Goal: Transaction & Acquisition: Purchase product/service

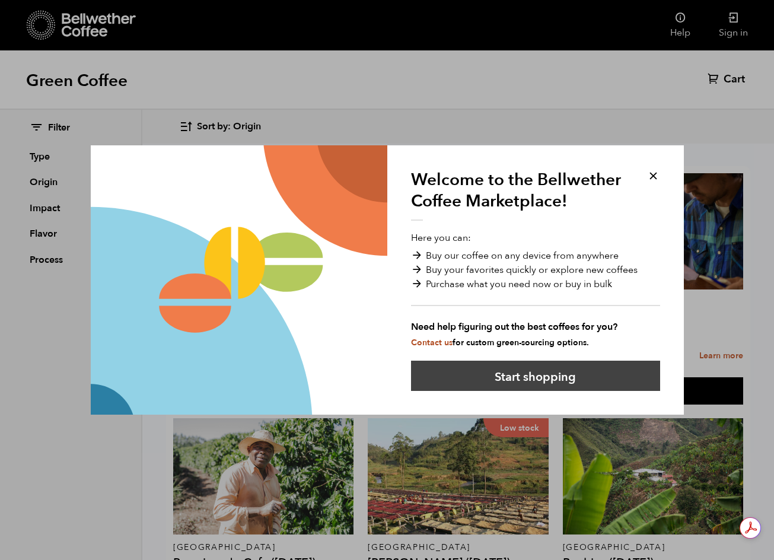
click at [542, 379] on button "Start shopping" at bounding box center [535, 375] width 249 height 30
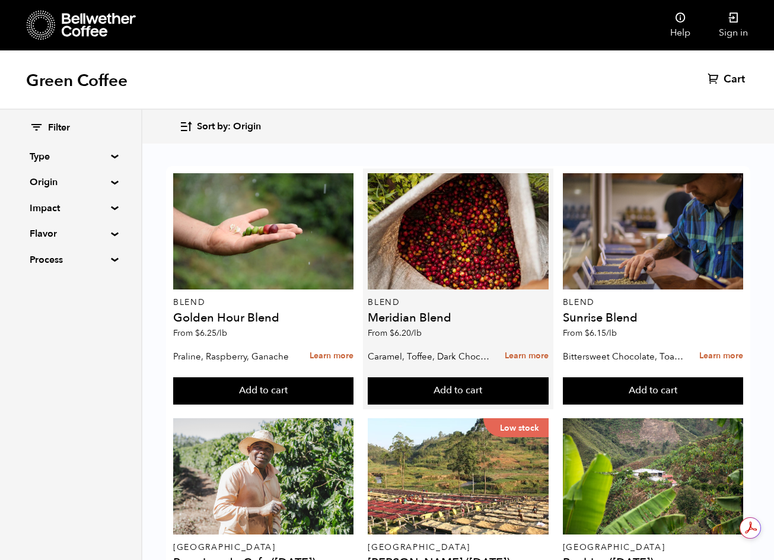
scroll to position [119, 0]
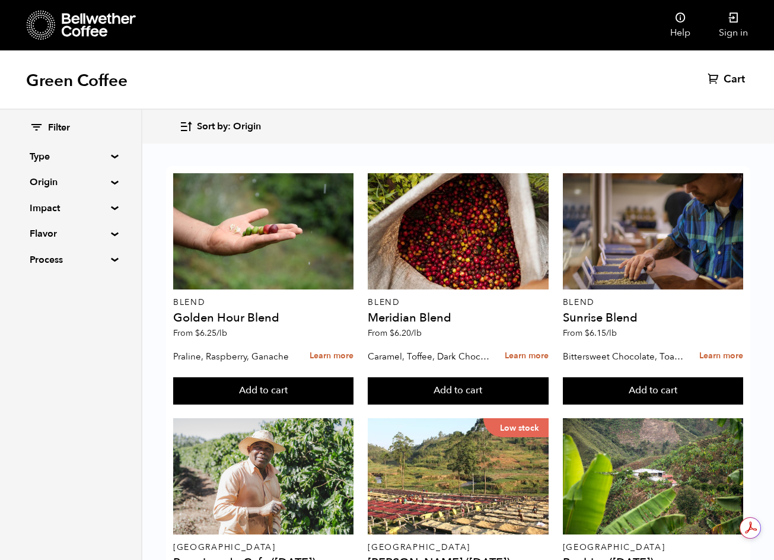
click at [106, 204] on summary "Impact" at bounding box center [71, 208] width 82 height 14
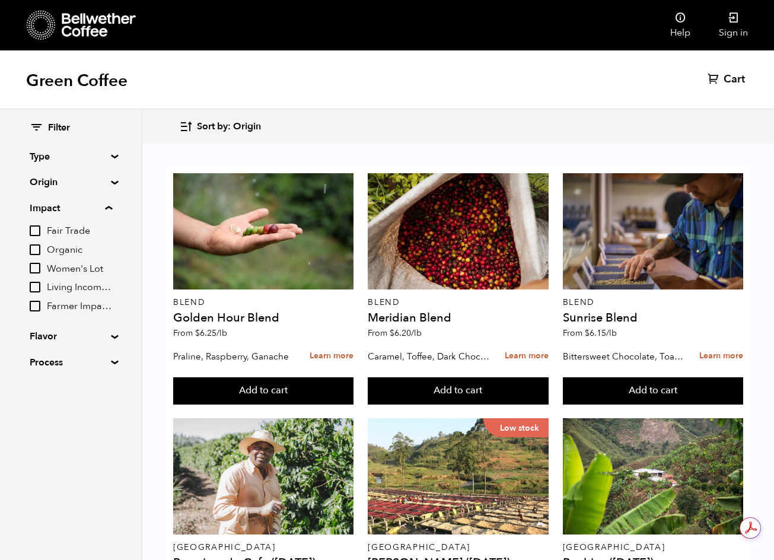
click at [40, 231] on input "Fair Trade" at bounding box center [35, 230] width 11 height 11
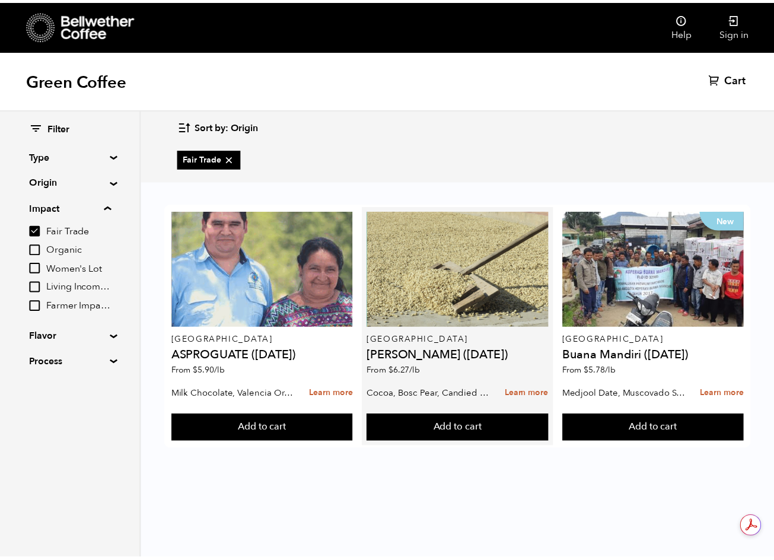
scroll to position [0, 0]
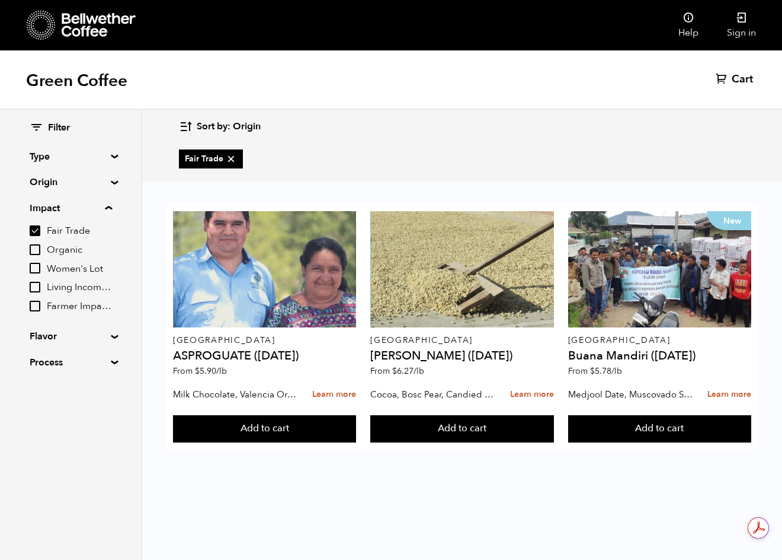
click at [34, 232] on input "Fair Trade" at bounding box center [35, 230] width 11 height 11
checkbox input "false"
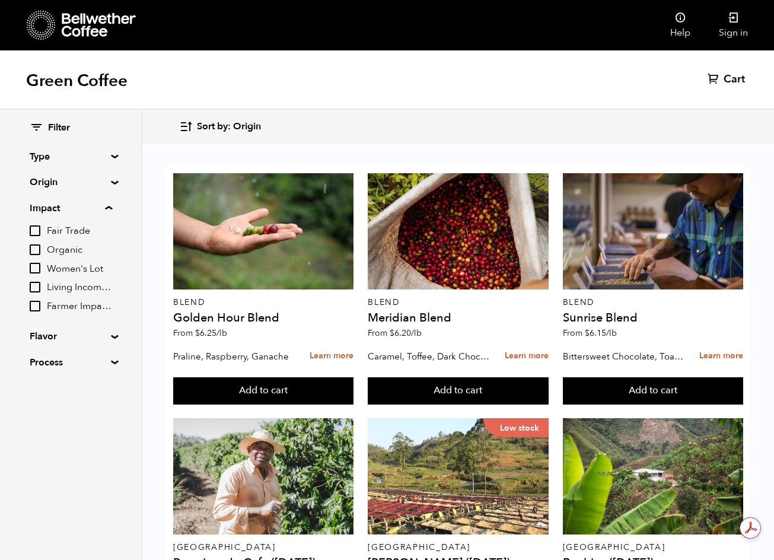
click at [37, 250] on input "Organic" at bounding box center [35, 249] width 11 height 11
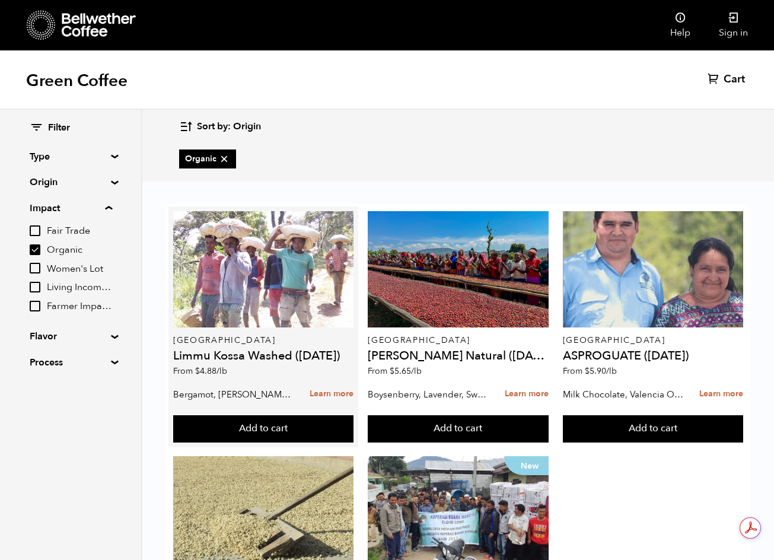
scroll to position [46, 0]
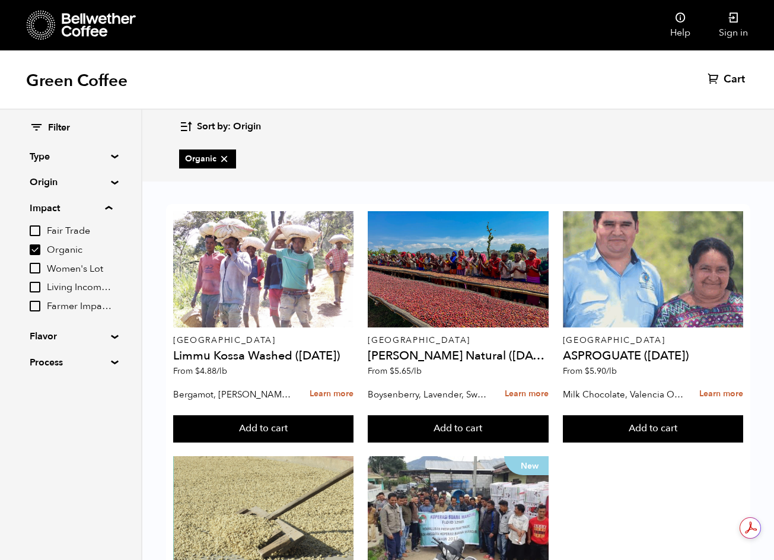
click at [34, 245] on input "Organic" at bounding box center [35, 249] width 11 height 11
checkbox input "false"
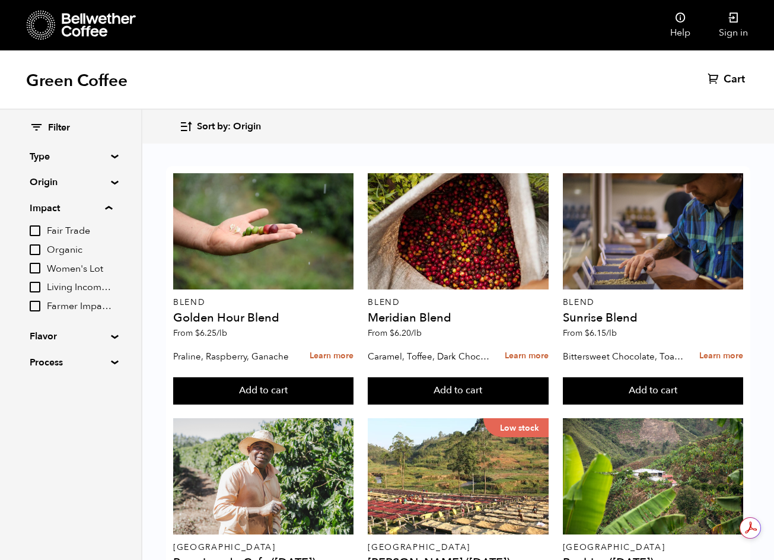
click at [39, 268] on input "Women's Lot" at bounding box center [35, 268] width 11 height 11
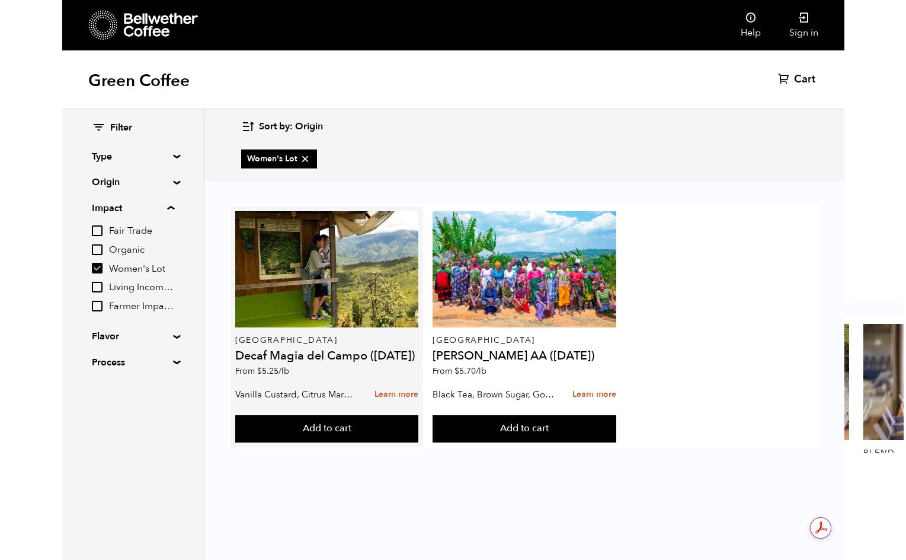
scroll to position [0, 0]
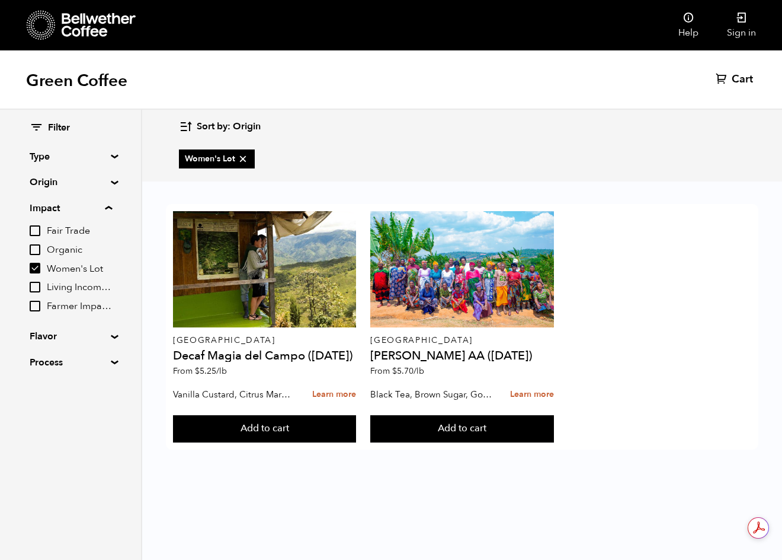
click at [37, 269] on input "Women's Lot" at bounding box center [35, 268] width 11 height 11
checkbox input "false"
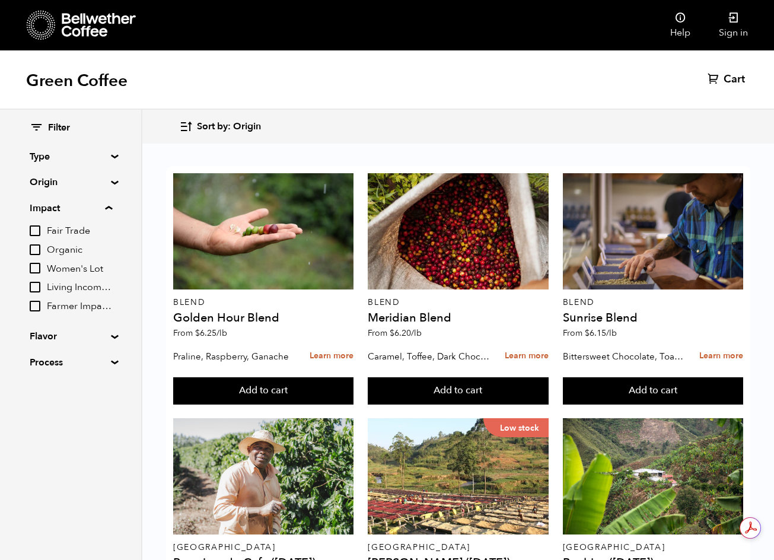
click at [35, 285] on input "Living Income Pricing" at bounding box center [35, 287] width 11 height 11
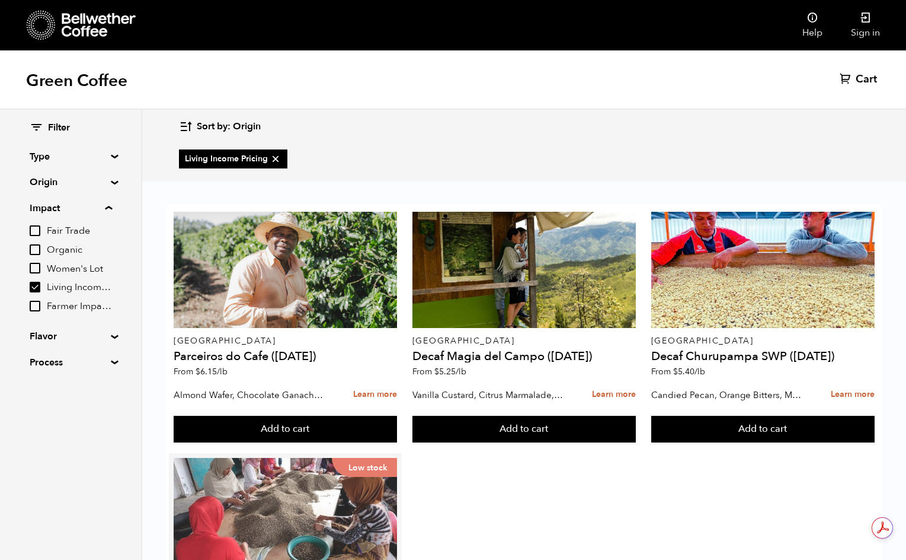
scroll to position [48, 0]
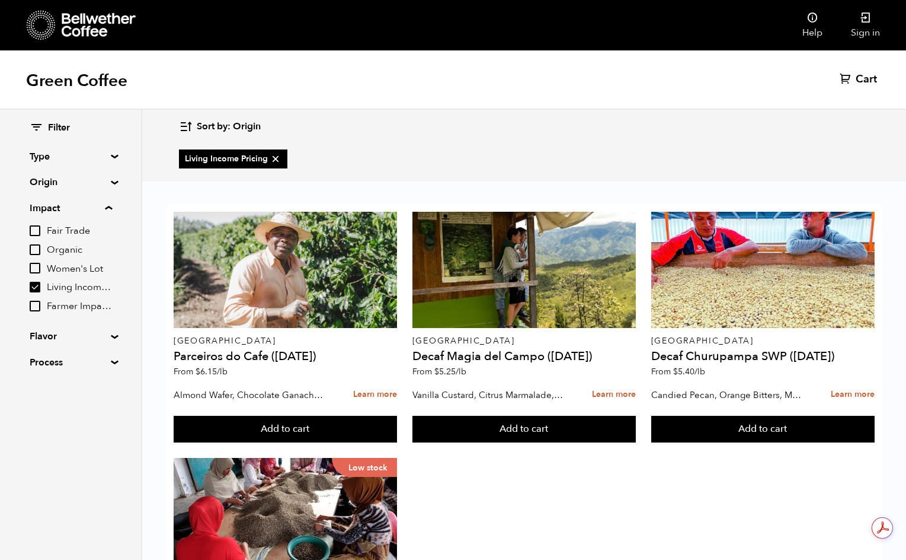
click at [36, 287] on input "Living Income Pricing" at bounding box center [35, 287] width 11 height 11
checkbox input "false"
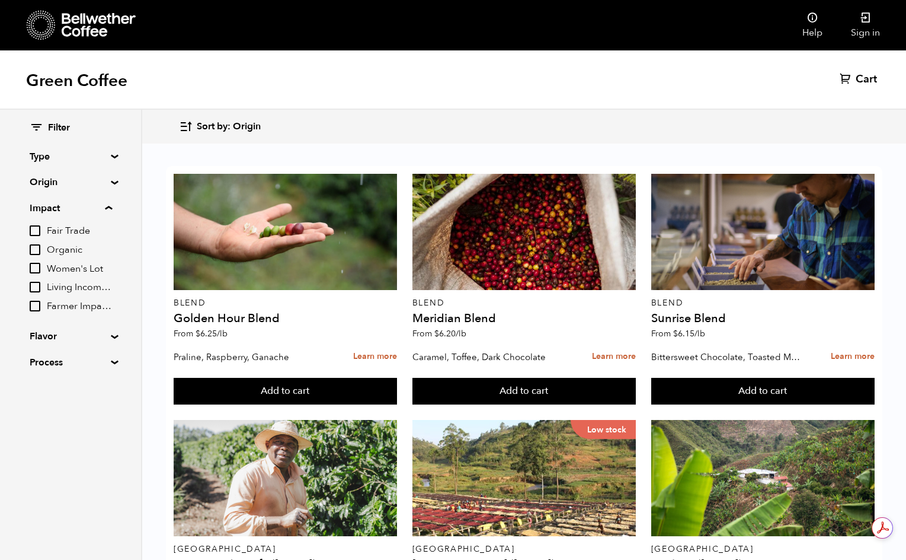
click at [36, 309] on input "Farmer Impact Fund" at bounding box center [35, 306] width 11 height 11
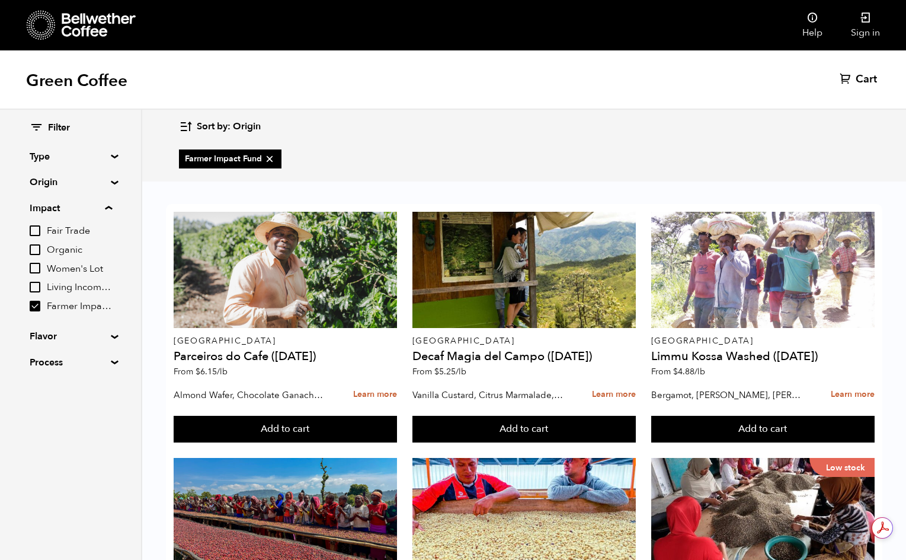
click at [33, 305] on input "Farmer Impact Fund" at bounding box center [35, 306] width 11 height 11
checkbox input "false"
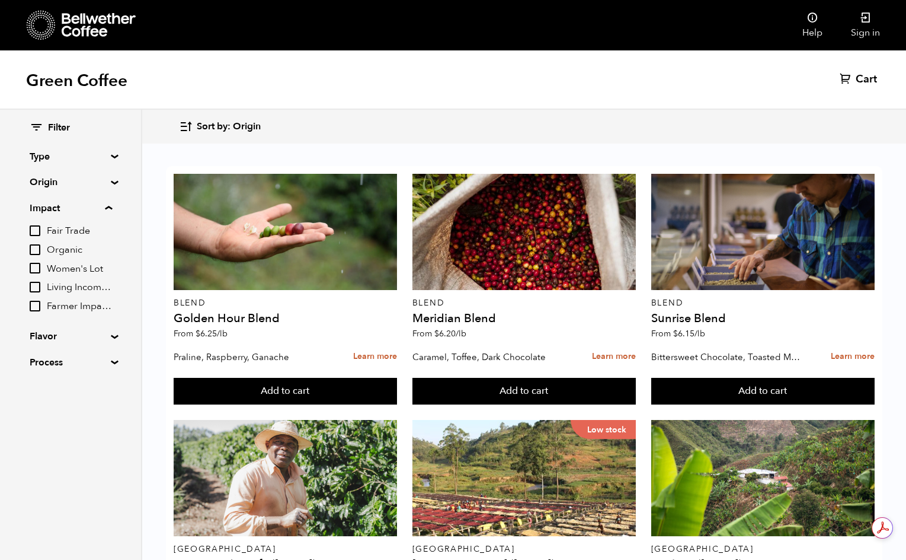
click at [110, 336] on summary "Flavor" at bounding box center [71, 336] width 82 height 14
click at [111, 481] on summary "Process" at bounding box center [71, 484] width 82 height 14
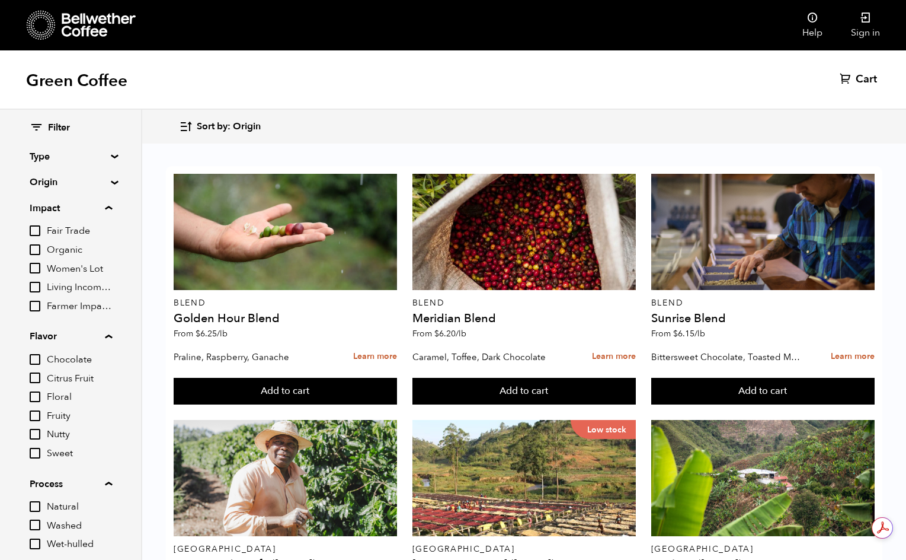
scroll to position [49, 0]
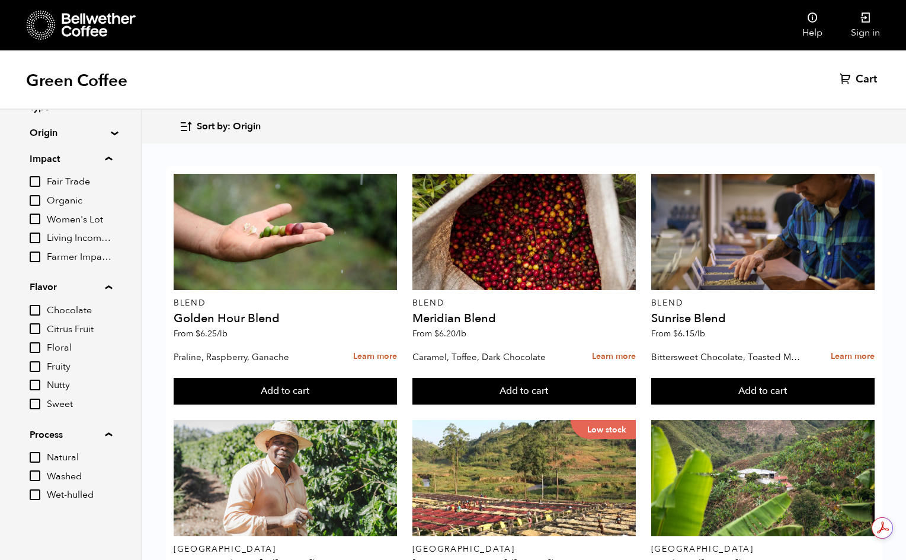
click at [36, 458] on input "Natural" at bounding box center [35, 457] width 11 height 11
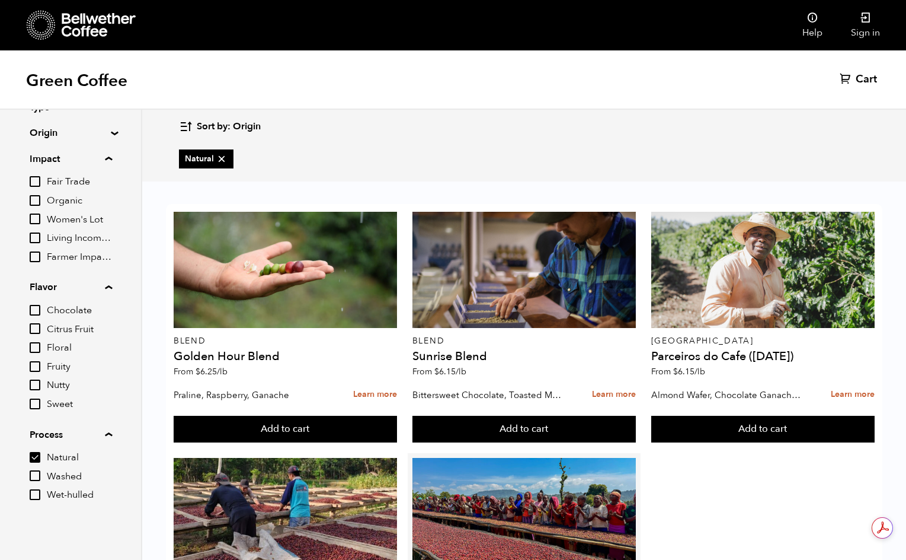
scroll to position [0, 0]
click at [34, 459] on input "Natural" at bounding box center [35, 457] width 11 height 11
checkbox input "false"
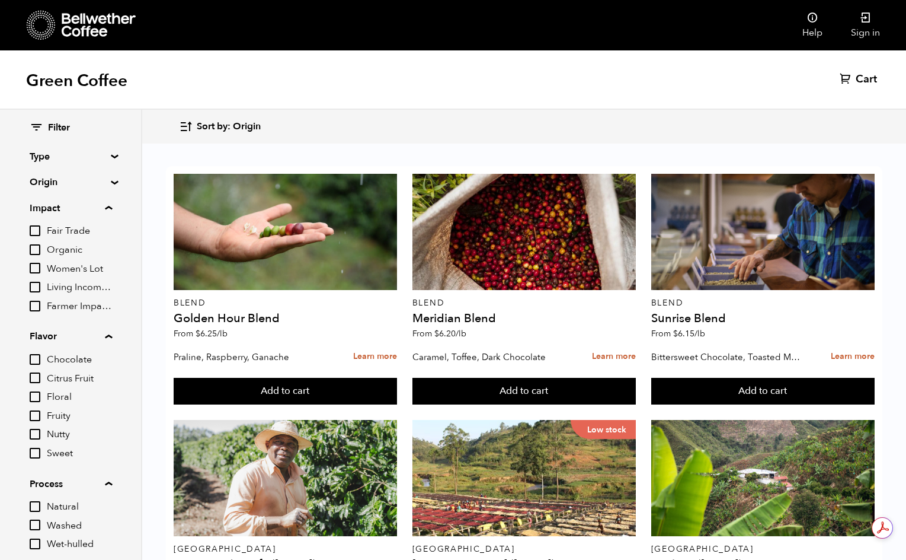
click at [114, 211] on div "Filter Type Blend Single Origin Decaf Seasonal Year Round Origin Blend Brazil B…" at bounding box center [70, 339] width 141 height 458
click at [112, 205] on summary "Impact" at bounding box center [71, 208] width 82 height 14
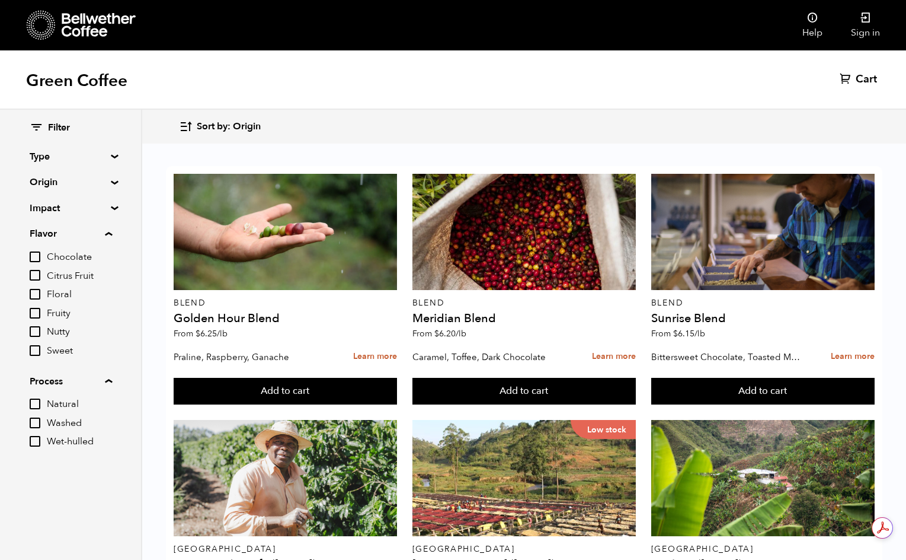
click at [106, 179] on summary "Origin" at bounding box center [71, 182] width 82 height 14
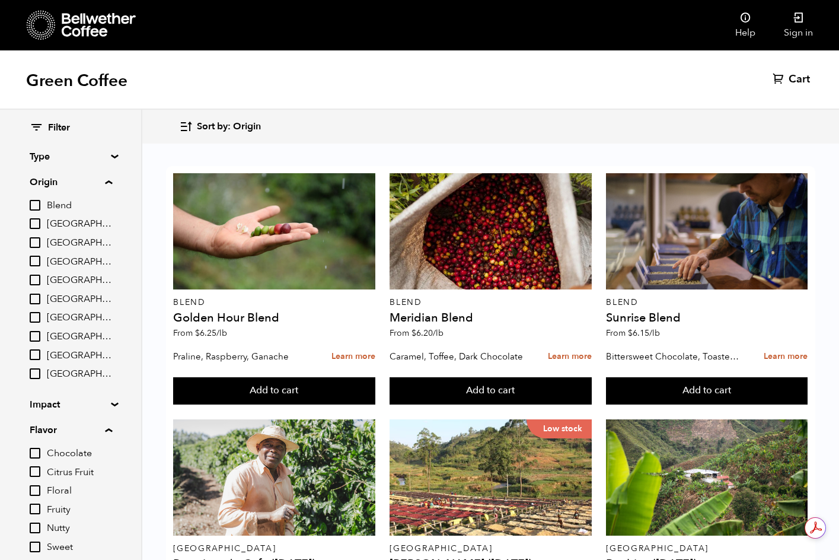
scroll to position [698, 0]
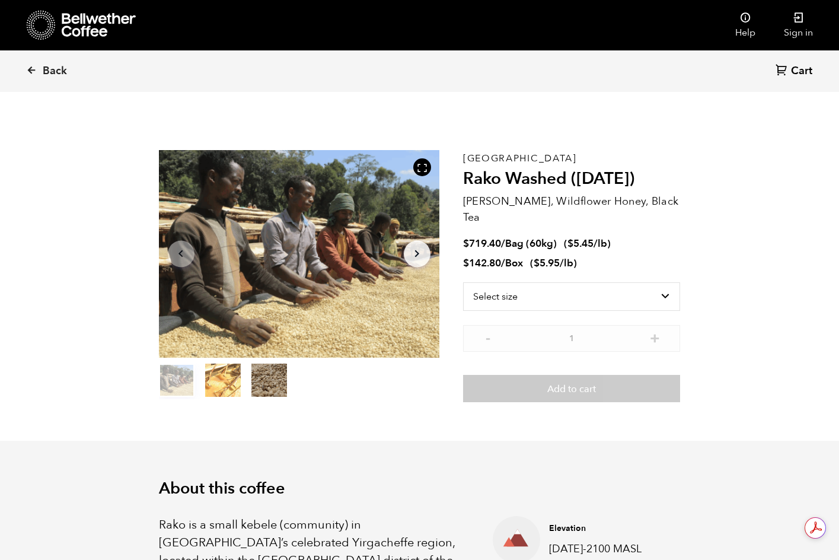
click at [231, 378] on button "item 1" at bounding box center [223, 382] width 36 height 33
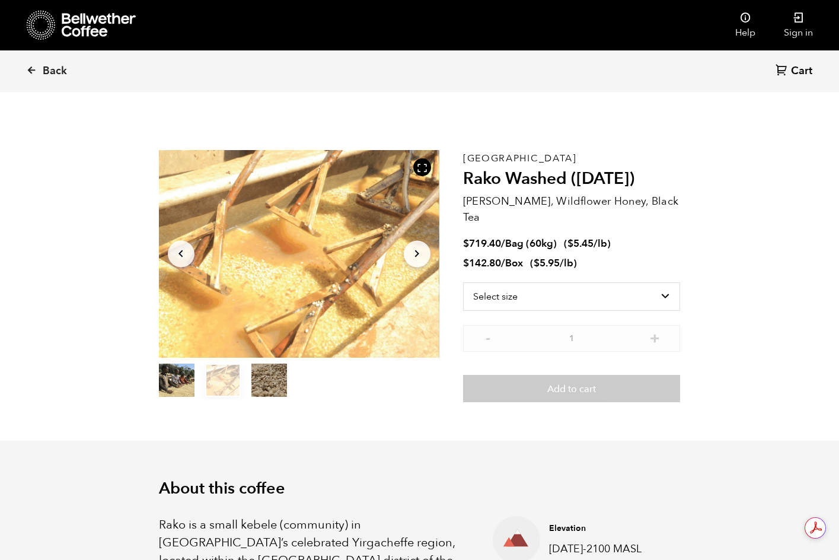
click at [269, 379] on button "item 2" at bounding box center [269, 382] width 36 height 33
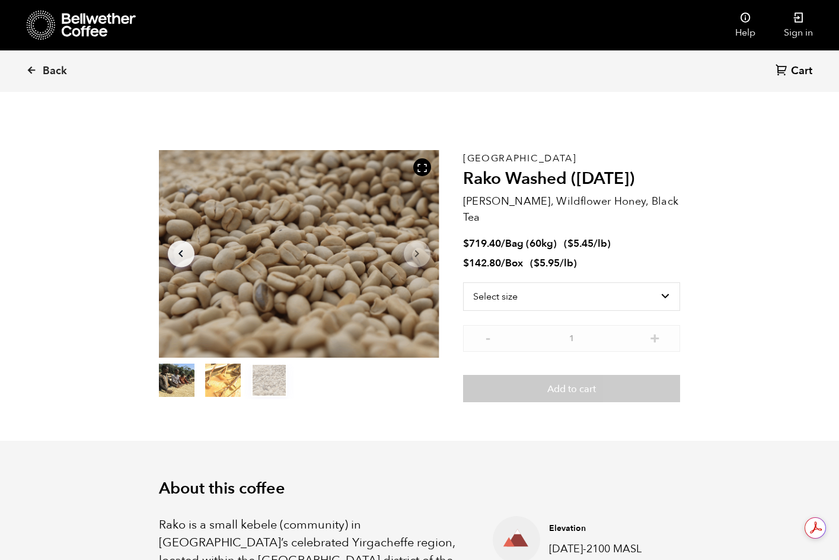
click at [186, 381] on button "item 0" at bounding box center [177, 382] width 36 height 33
click at [599, 293] on select "Select size Bag (60kg) (132 lbs) Box (24 lbs)" at bounding box center [572, 296] width 218 height 28
select select "box"
click at [463, 282] on select "Select size Bag (60kg) (132 lbs) Box (24 lbs)" at bounding box center [572, 296] width 218 height 28
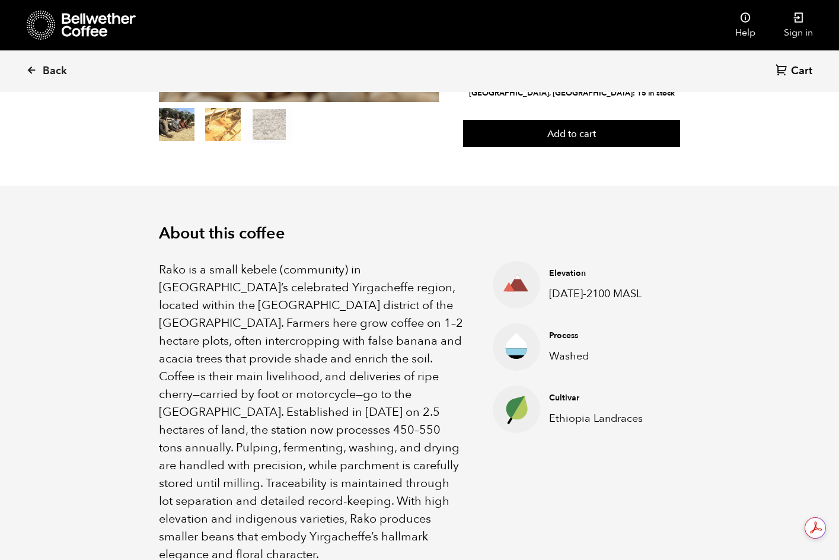
scroll to position [59, 0]
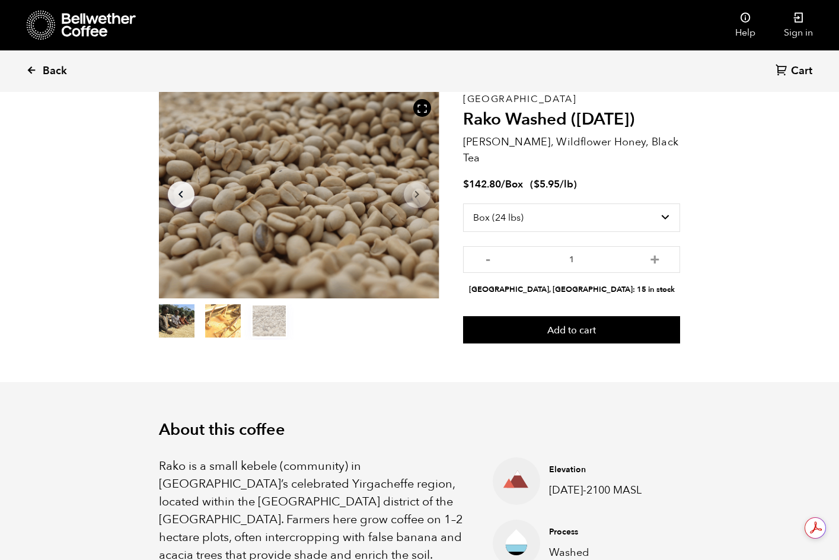
click at [29, 65] on icon at bounding box center [31, 70] width 11 height 11
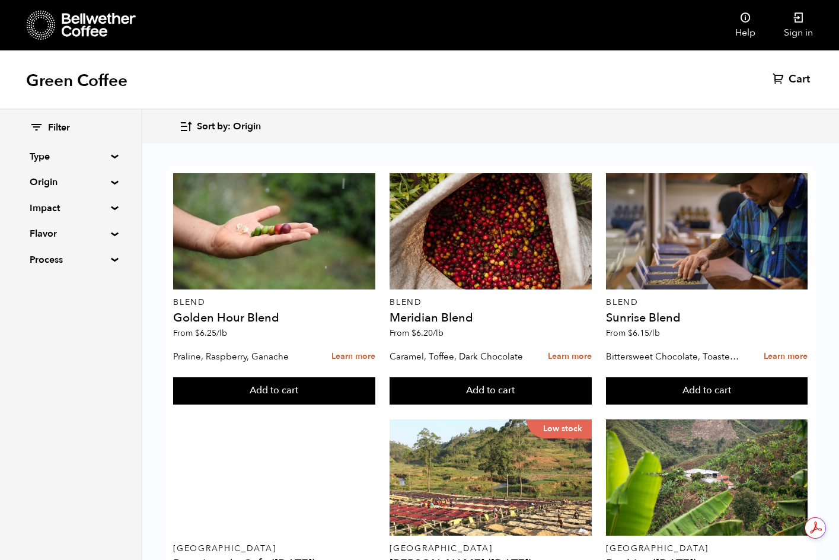
scroll to position [119, 0]
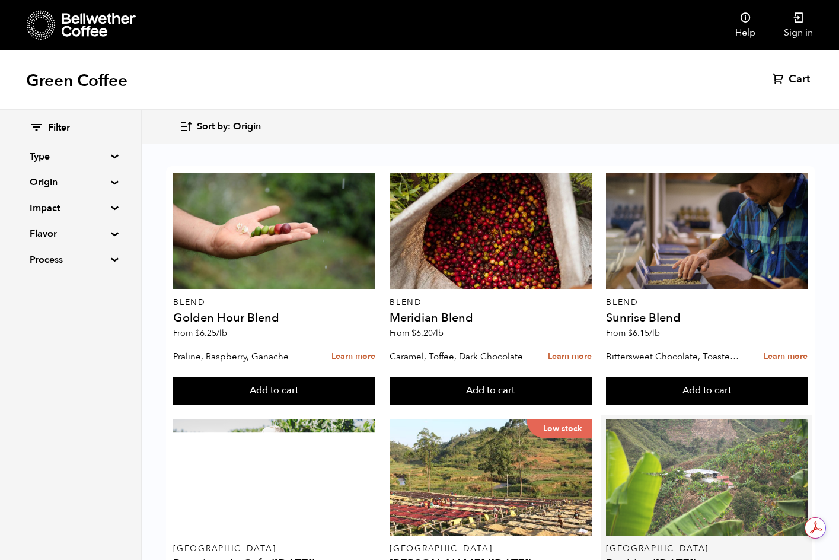
click at [756, 419] on div at bounding box center [707, 477] width 202 height 116
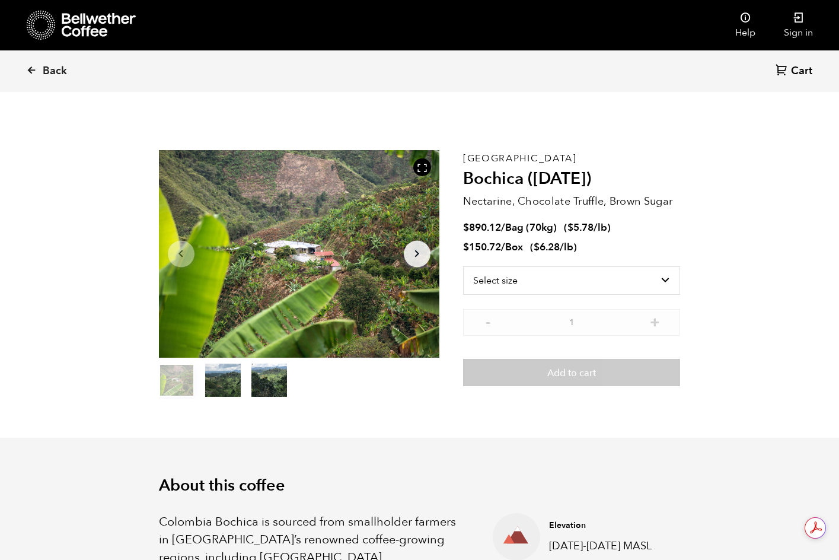
scroll to position [516, 507]
click at [638, 287] on select "Select size Bag (70kg) (154 lbs) Box (24 lbs)" at bounding box center [572, 280] width 218 height 28
select select "box"
click at [463, 266] on select "Select size Bag (70kg) (154 lbs) Box (24 lbs)" at bounding box center [572, 280] width 218 height 28
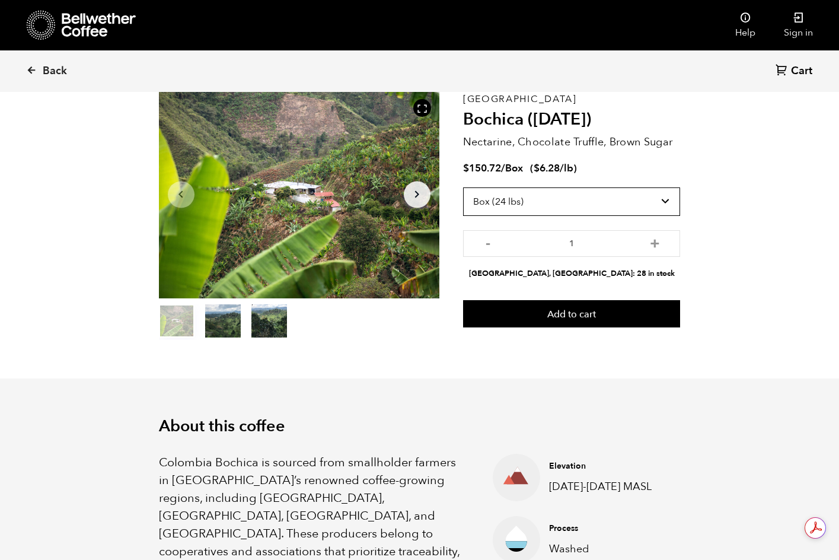
scroll to position [0, 0]
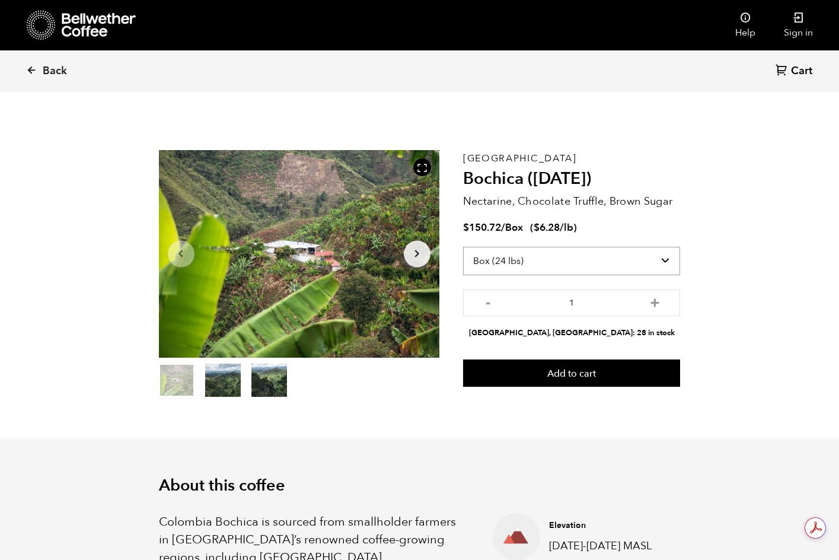
click at [582, 271] on select "Select size Bag (70kg) (154 lbs) Box (24 lbs)" at bounding box center [572, 261] width 218 height 28
select select
click at [463, 266] on select "Select size Bag (70kg) (154 lbs) Box (24 lbs)" at bounding box center [572, 261] width 218 height 28
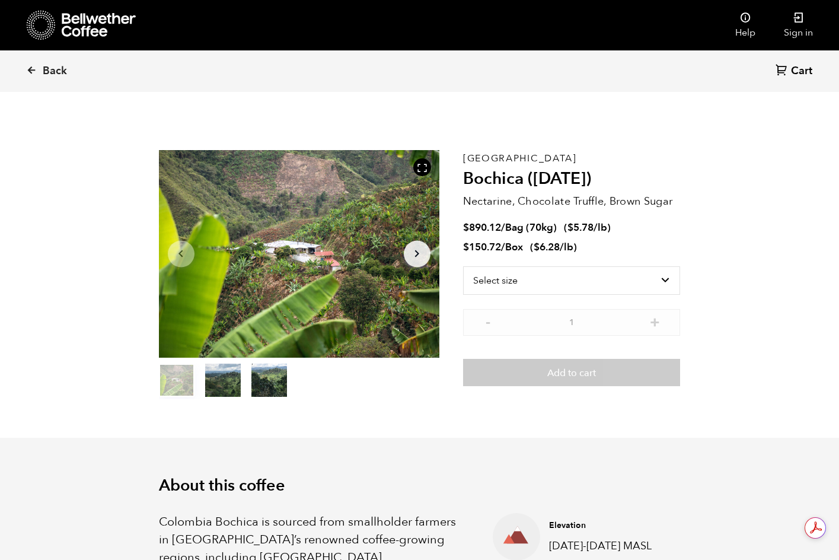
click at [228, 378] on button "item 1" at bounding box center [223, 382] width 36 height 33
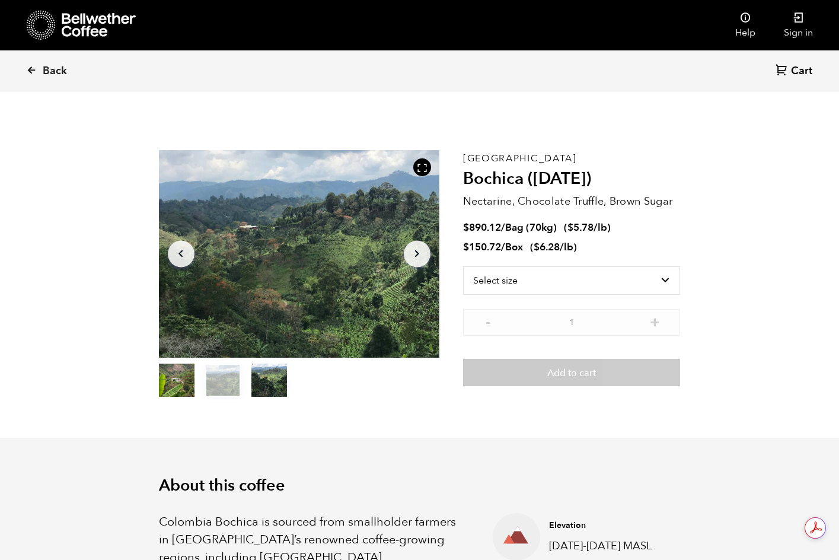
click at [264, 383] on button "item 2" at bounding box center [269, 382] width 36 height 33
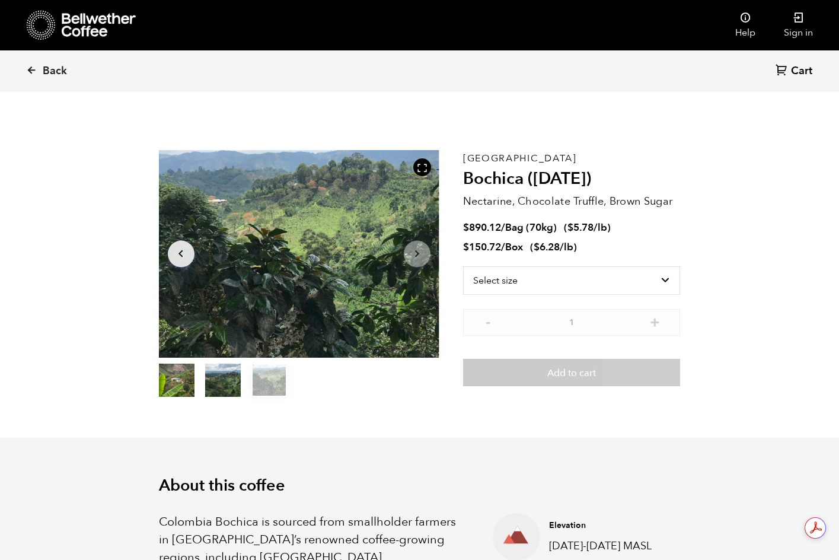
click at [227, 395] on button "item 1" at bounding box center [223, 382] width 36 height 33
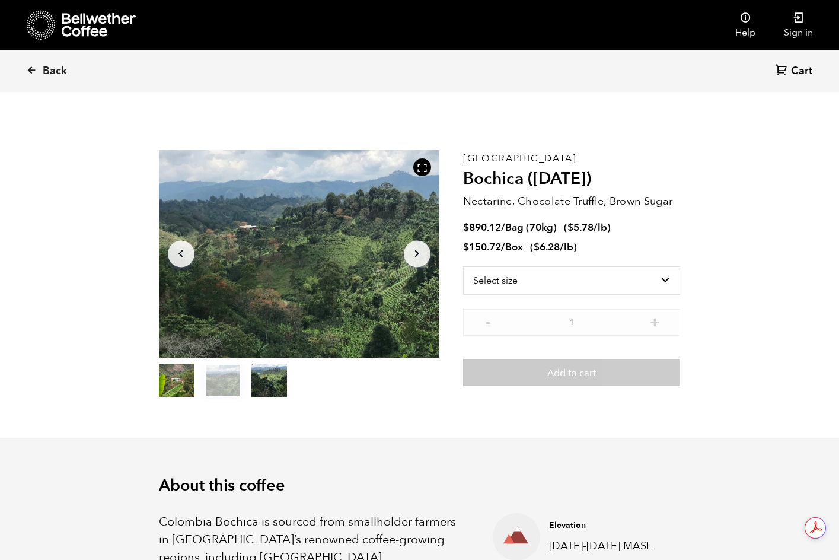
click at [177, 391] on button "item 0" at bounding box center [177, 382] width 36 height 33
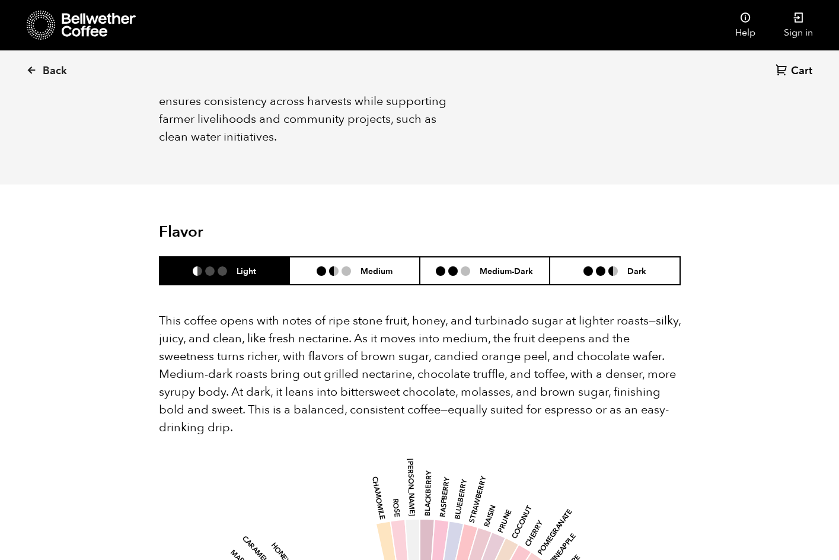
scroll to position [683, 0]
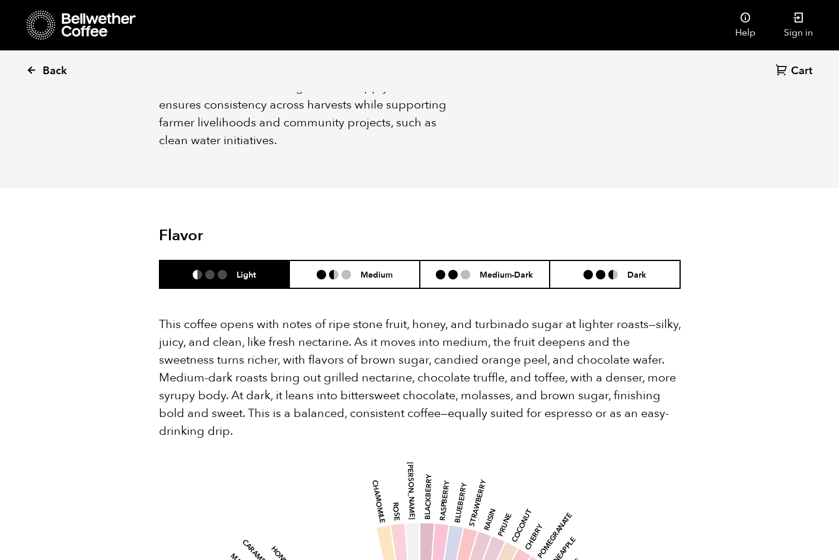
click at [33, 72] on icon at bounding box center [31, 70] width 11 height 11
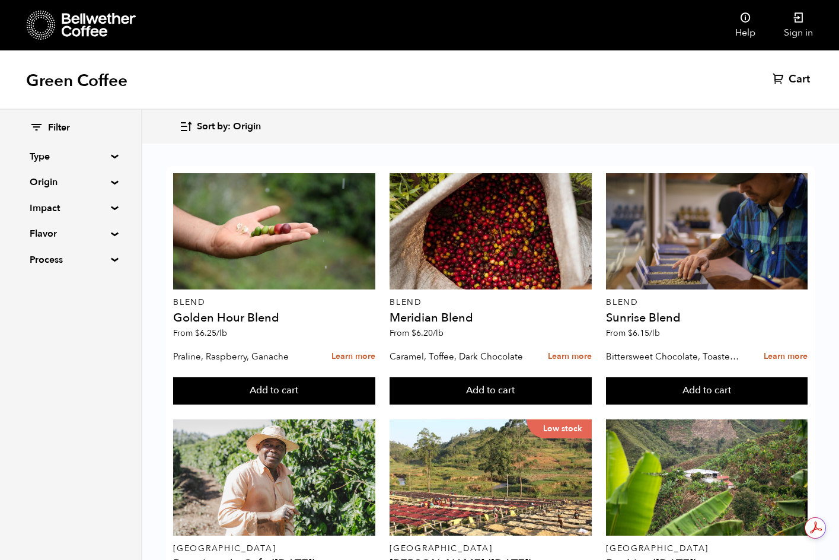
click at [110, 181] on summary "Origin" at bounding box center [71, 182] width 82 height 14
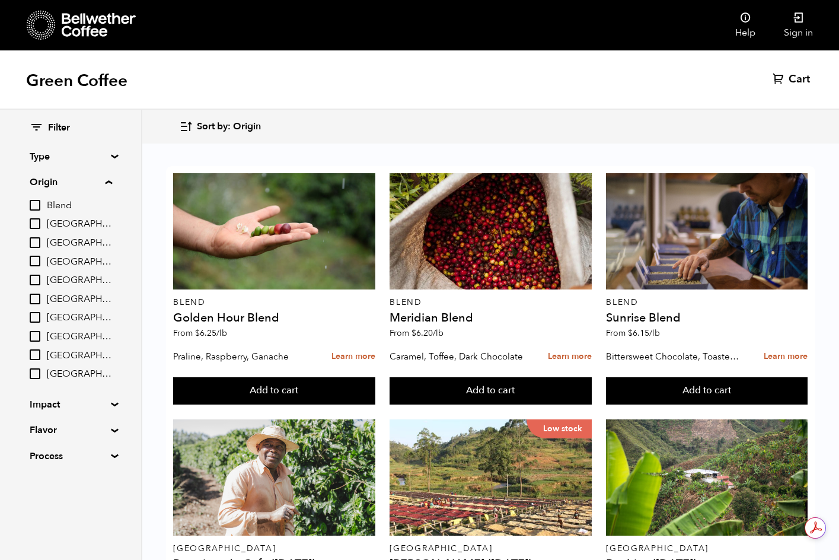
click at [39, 261] on input "[GEOGRAPHIC_DATA]" at bounding box center [35, 260] width 11 height 11
checkbox input "true"
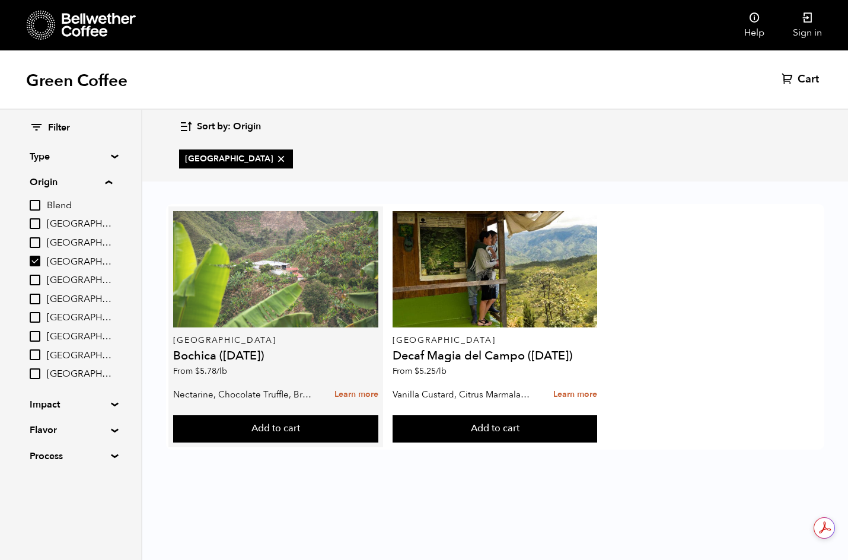
click at [301, 288] on div at bounding box center [275, 269] width 204 height 116
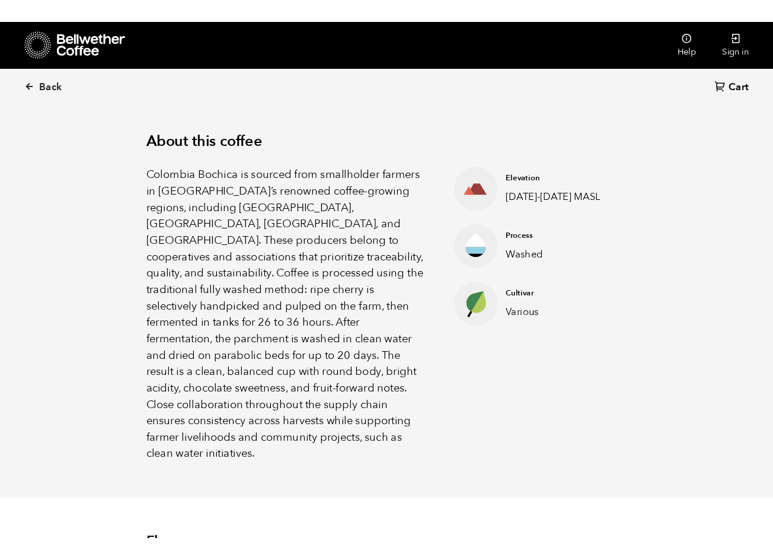
scroll to position [59, 0]
